Goal: Information Seeking & Learning: Understand process/instructions

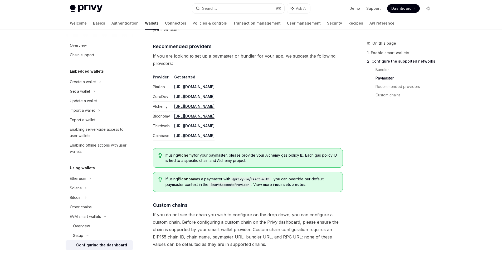
type textarea "*"
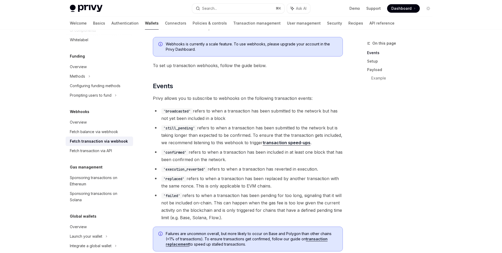
scroll to position [41, 0]
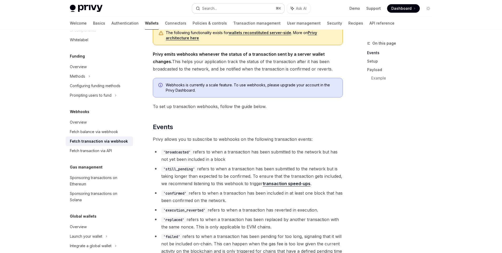
click at [211, 4] on button "Search... ⌘ K" at bounding box center [238, 8] width 92 height 9
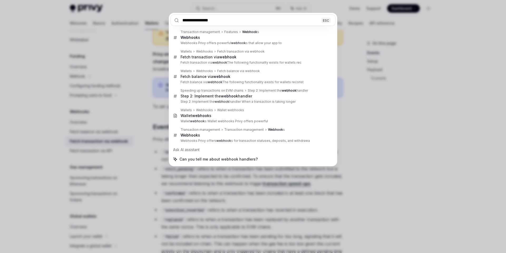
type input "**********"
click at [438, 147] on div "**********" at bounding box center [253, 126] width 506 height 253
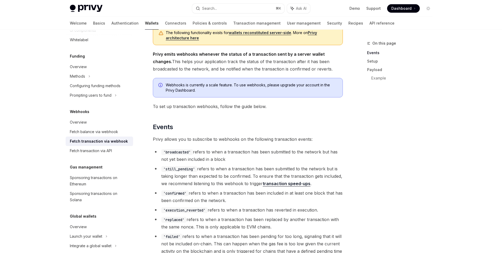
click at [433, 152] on div "On this page Events Setup Payload Example" at bounding box center [397, 146] width 80 height 212
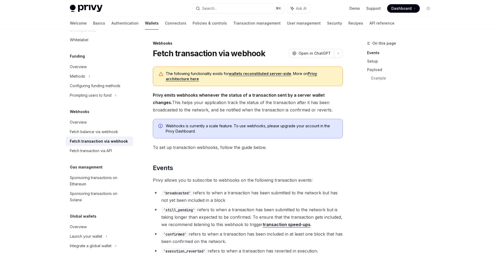
click at [304, 110] on span "Privy emits webhooks whenever the status of a transaction sent by a server wall…" at bounding box center [248, 102] width 190 height 22
click at [260, 164] on h2 "​ Events" at bounding box center [248, 167] width 190 height 8
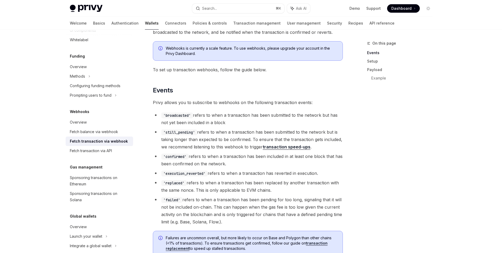
scroll to position [81, 0]
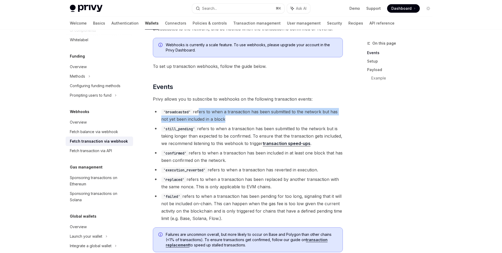
drag, startPoint x: 248, startPoint y: 122, endPoint x: 200, endPoint y: 113, distance: 48.8
click at [199, 113] on ul "'broadcasted' refers to when a transaction has been submitted to the network bu…" at bounding box center [248, 165] width 190 height 114
drag, startPoint x: 237, startPoint y: 160, endPoint x: 189, endPoint y: 154, distance: 48.3
click at [189, 154] on li "'confirmed' refers to when a transaction has been included in at least one bloc…" at bounding box center [248, 156] width 190 height 15
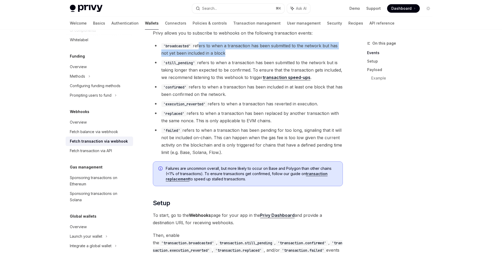
scroll to position [76, 0]
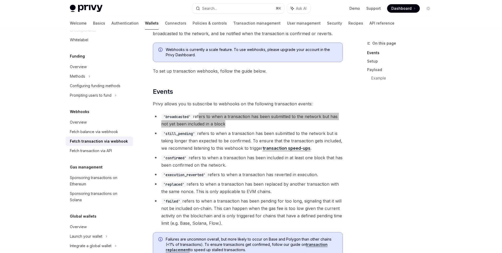
type textarea "*"
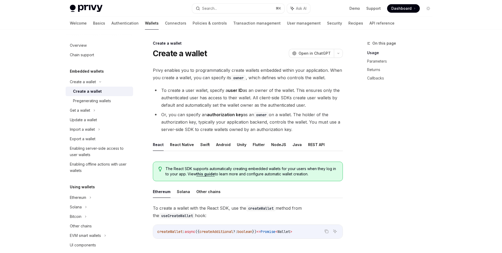
type textarea "*"
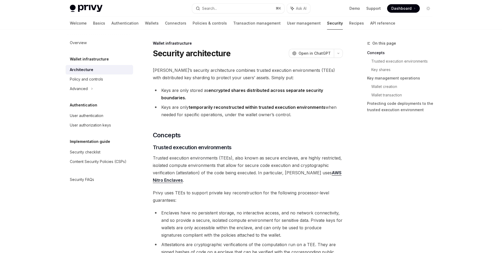
type textarea "*"
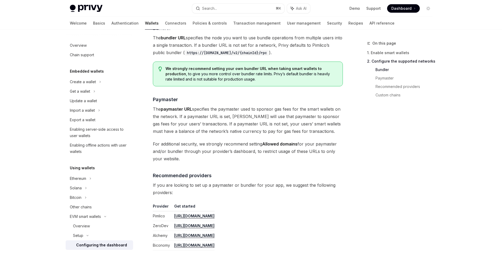
scroll to position [580, 0]
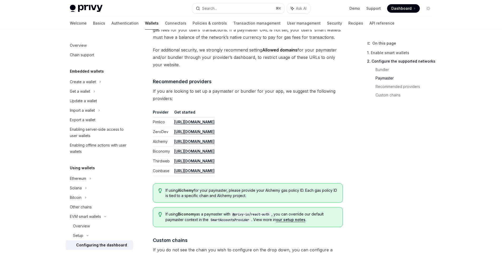
type textarea "*"
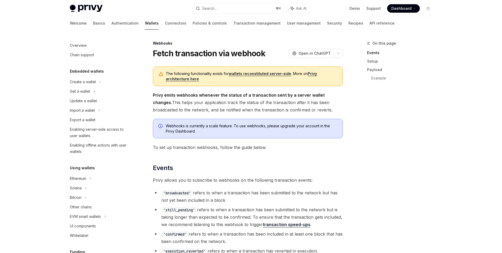
scroll to position [76, 0]
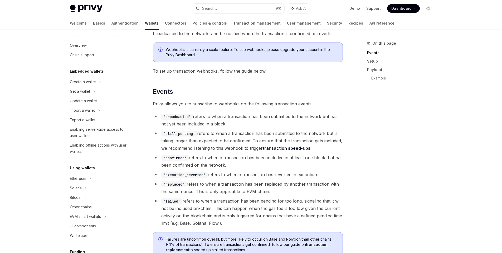
click at [208, 138] on li "'still_pending' refers to when a transaction has been submitted to the network …" at bounding box center [248, 140] width 190 height 22
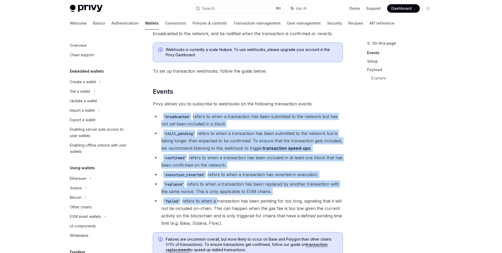
drag, startPoint x: 162, startPoint y: 115, endPoint x: 217, endPoint y: 203, distance: 103.3
click at [217, 203] on ul "'broadcasted' refers to when a transaction has been submitted to the network bu…" at bounding box center [248, 170] width 190 height 114
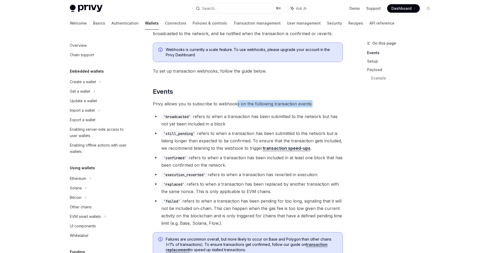
drag, startPoint x: 317, startPoint y: 106, endPoint x: 236, endPoint y: 104, distance: 81.2
click at [236, 104] on span "Privy allows you to subscribe to webhooks on the following transaction events:" at bounding box center [248, 103] width 190 height 7
click at [175, 118] on code "'broadcasted'" at bounding box center [177, 117] width 32 height 6
click at [279, 105] on span "Privy allows you to subscribe to webhooks on the following transaction events:" at bounding box center [248, 103] width 190 height 7
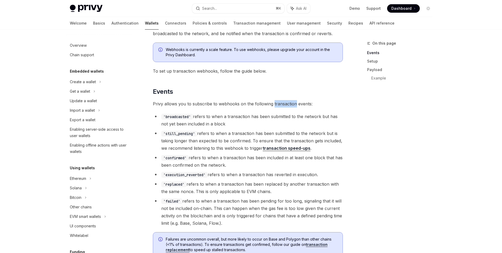
drag, startPoint x: 203, startPoint y: 158, endPoint x: 162, endPoint y: 159, distance: 41.7
click at [162, 159] on li "'confirmed' refers to when a transaction has been included in at least one bloc…" at bounding box center [248, 161] width 190 height 15
click at [247, 167] on li "'confirmed' refers to when a transaction has been included in at least one bloc…" at bounding box center [248, 161] width 190 height 15
type textarea "*"
